Goal: Check status: Check status

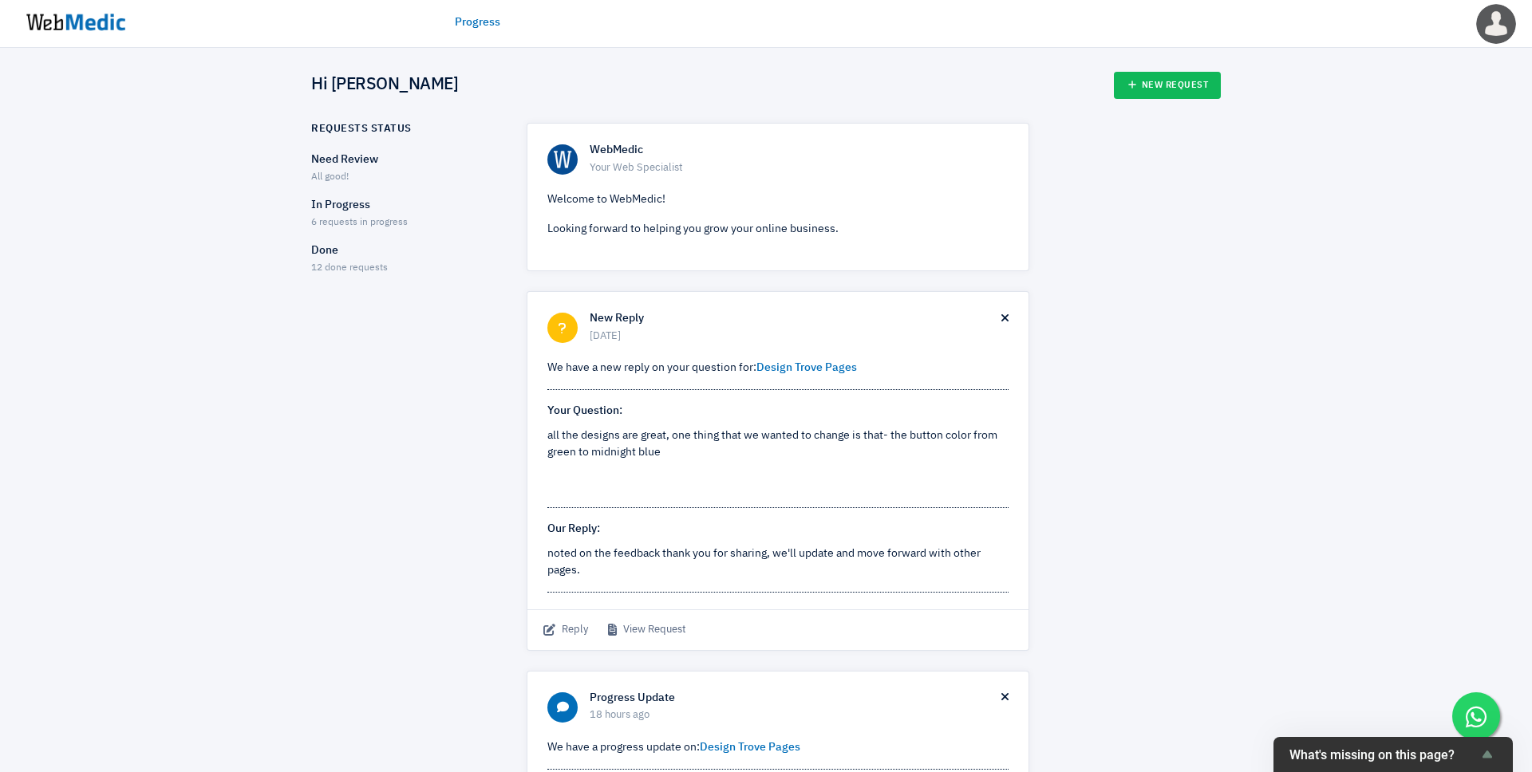
click at [329, 214] on div "In Progress 6 requests in progress" at bounding box center [405, 214] width 188 height 34
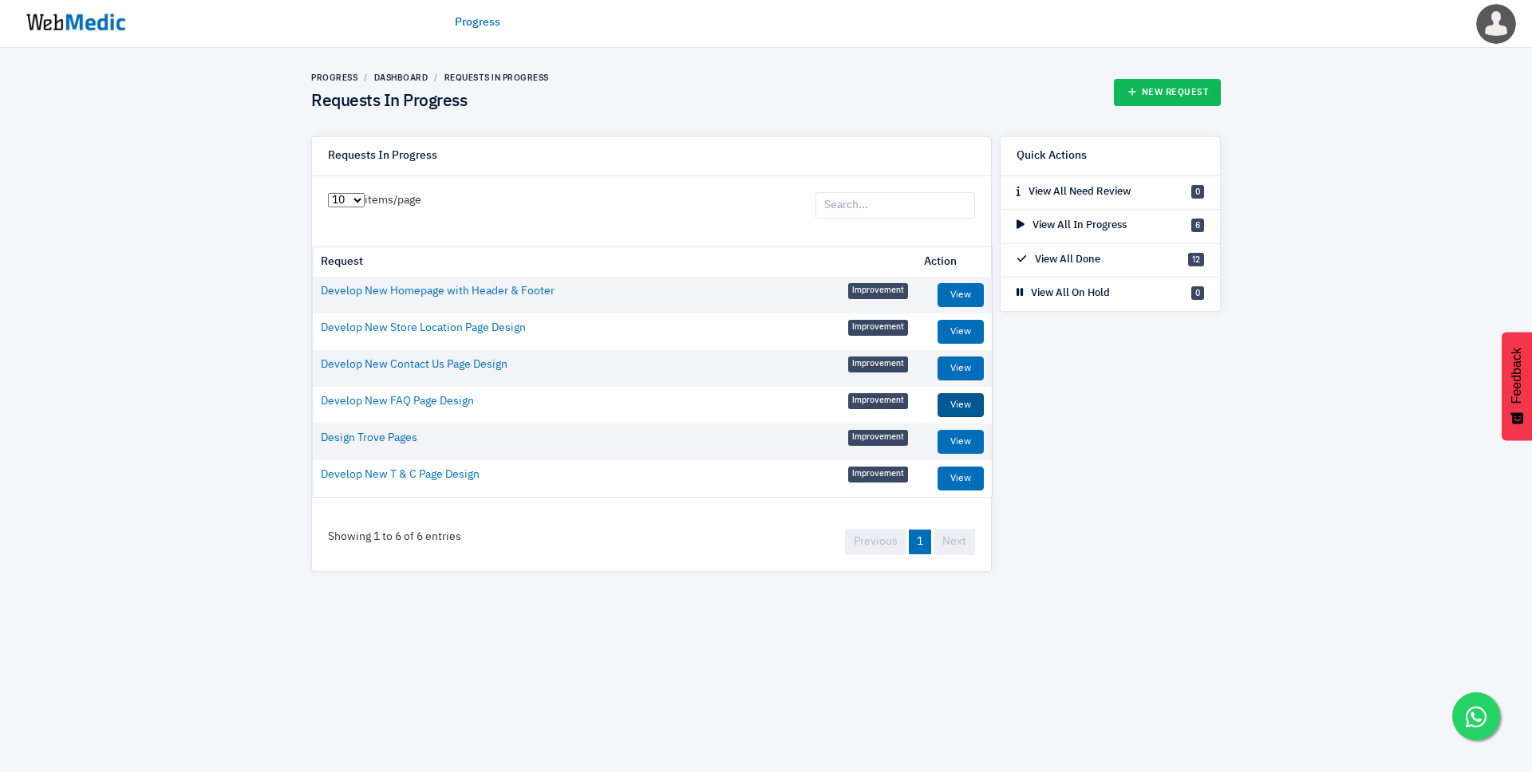
click at [968, 413] on link "View" at bounding box center [961, 405] width 46 height 24
click at [959, 366] on link "View" at bounding box center [961, 369] width 46 height 24
click at [963, 345] on td "View" at bounding box center [954, 332] width 76 height 37
click at [965, 334] on link "View" at bounding box center [961, 332] width 46 height 24
click at [976, 289] on link "View" at bounding box center [961, 295] width 46 height 24
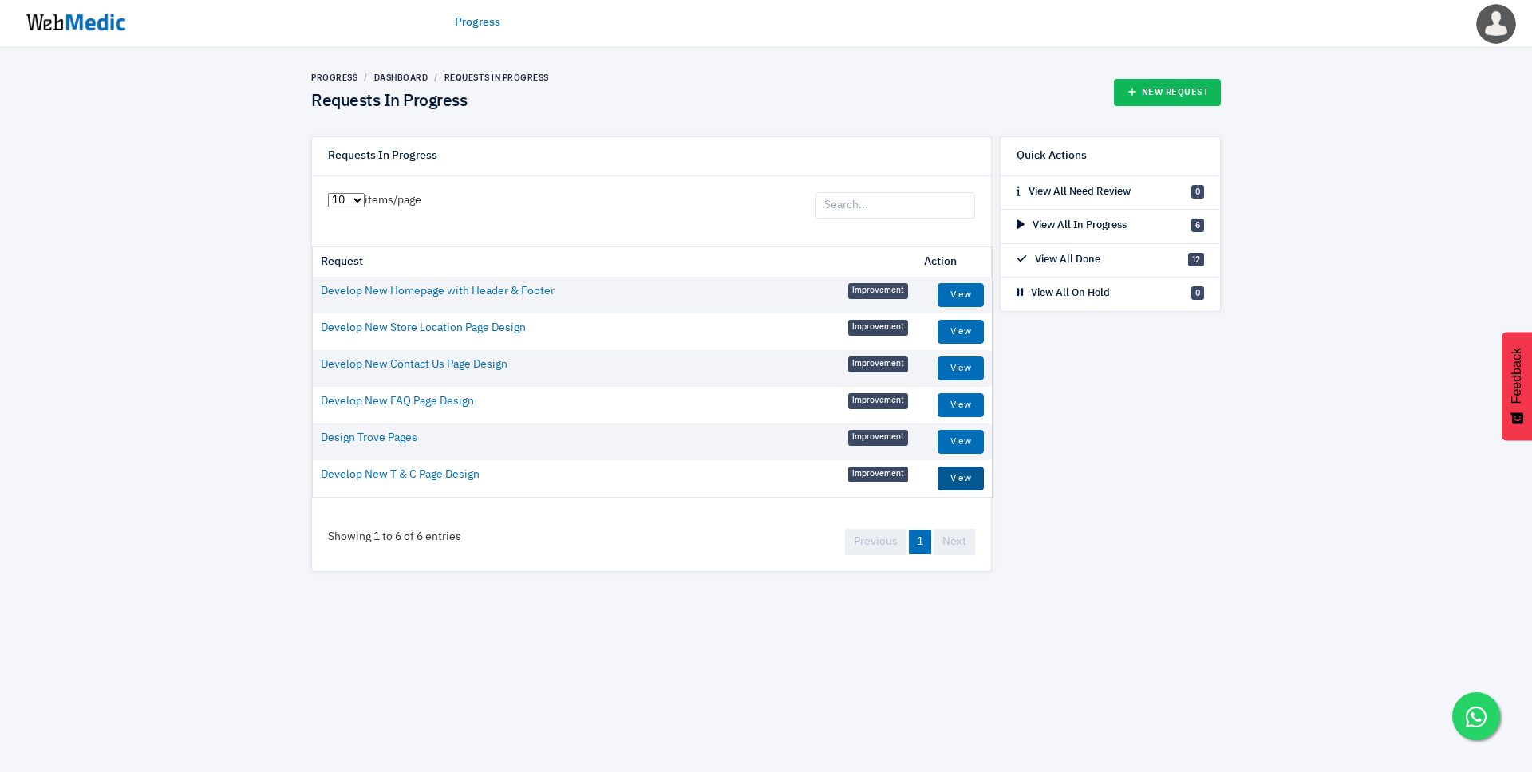
click at [956, 480] on link "View" at bounding box center [961, 479] width 46 height 24
click at [981, 436] on link "View" at bounding box center [961, 442] width 46 height 24
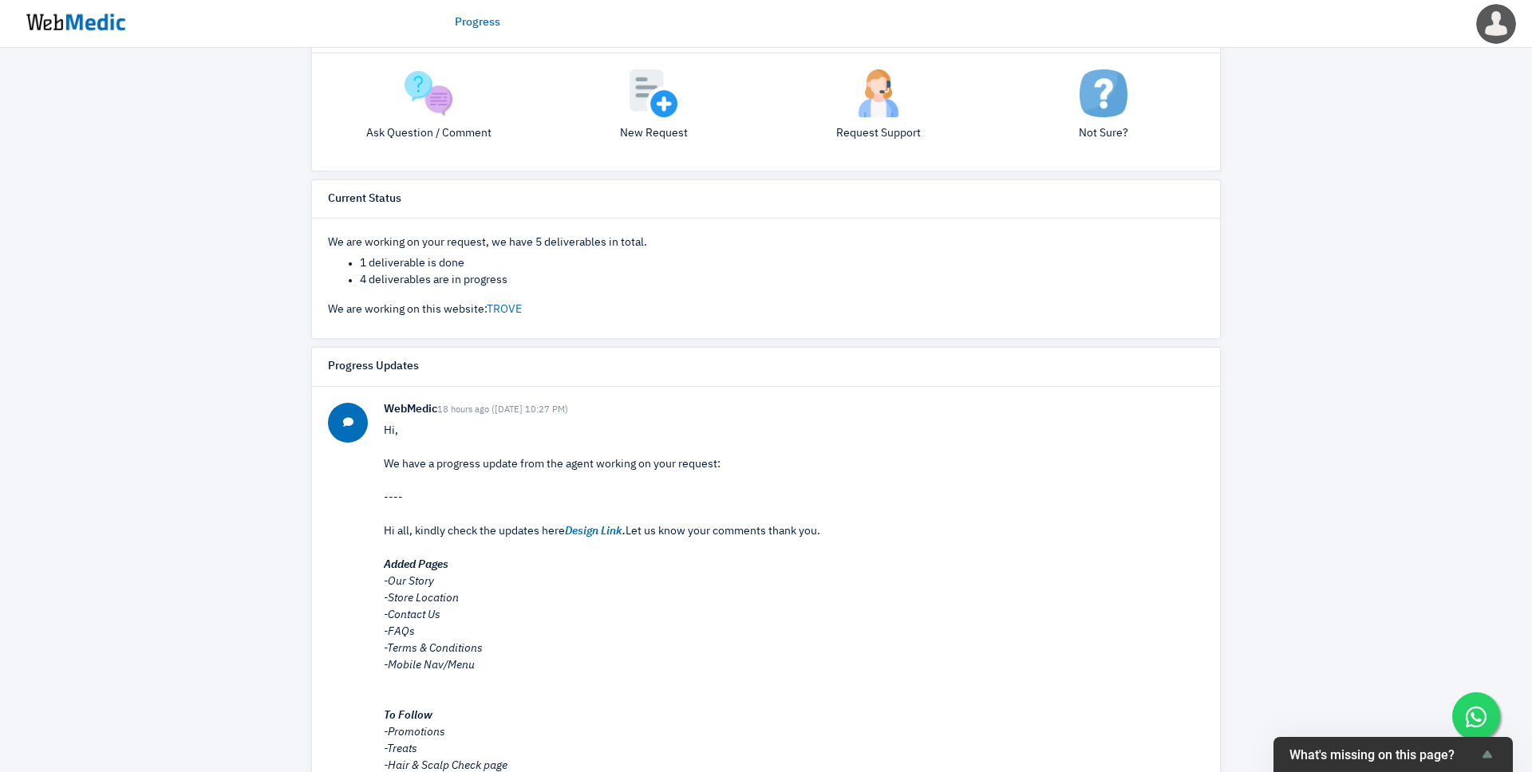
scroll to position [423, 0]
